Goal: Task Accomplishment & Management: Manage account settings

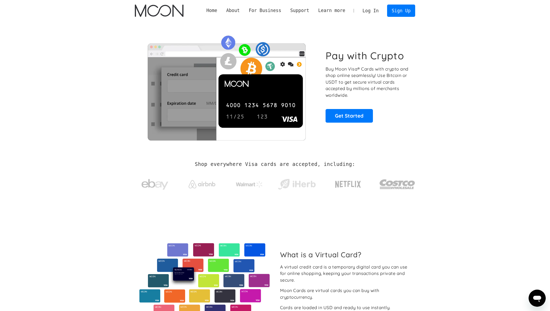
click at [371, 12] on link "Log In" at bounding box center [370, 11] width 25 height 12
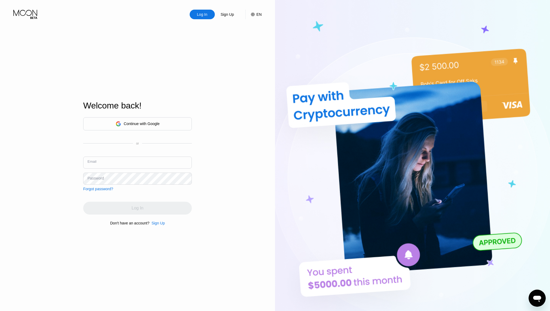
click at [151, 159] on input "text" at bounding box center [137, 163] width 109 height 12
paste input "[EMAIL_ADDRESS][DOMAIN_NAME]"
type input "[EMAIL_ADDRESS][DOMAIN_NAME]"
click at [136, 210] on div "Log In" at bounding box center [138, 208] width 12 height 5
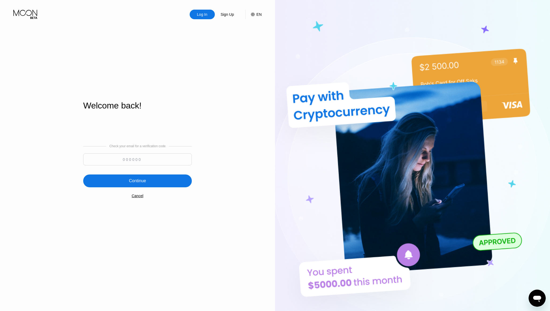
click at [146, 159] on input at bounding box center [137, 160] width 109 height 12
paste input "425383"
type input "425383"
click at [143, 176] on div "Continue" at bounding box center [137, 181] width 109 height 13
